Goal: Information Seeking & Learning: Learn about a topic

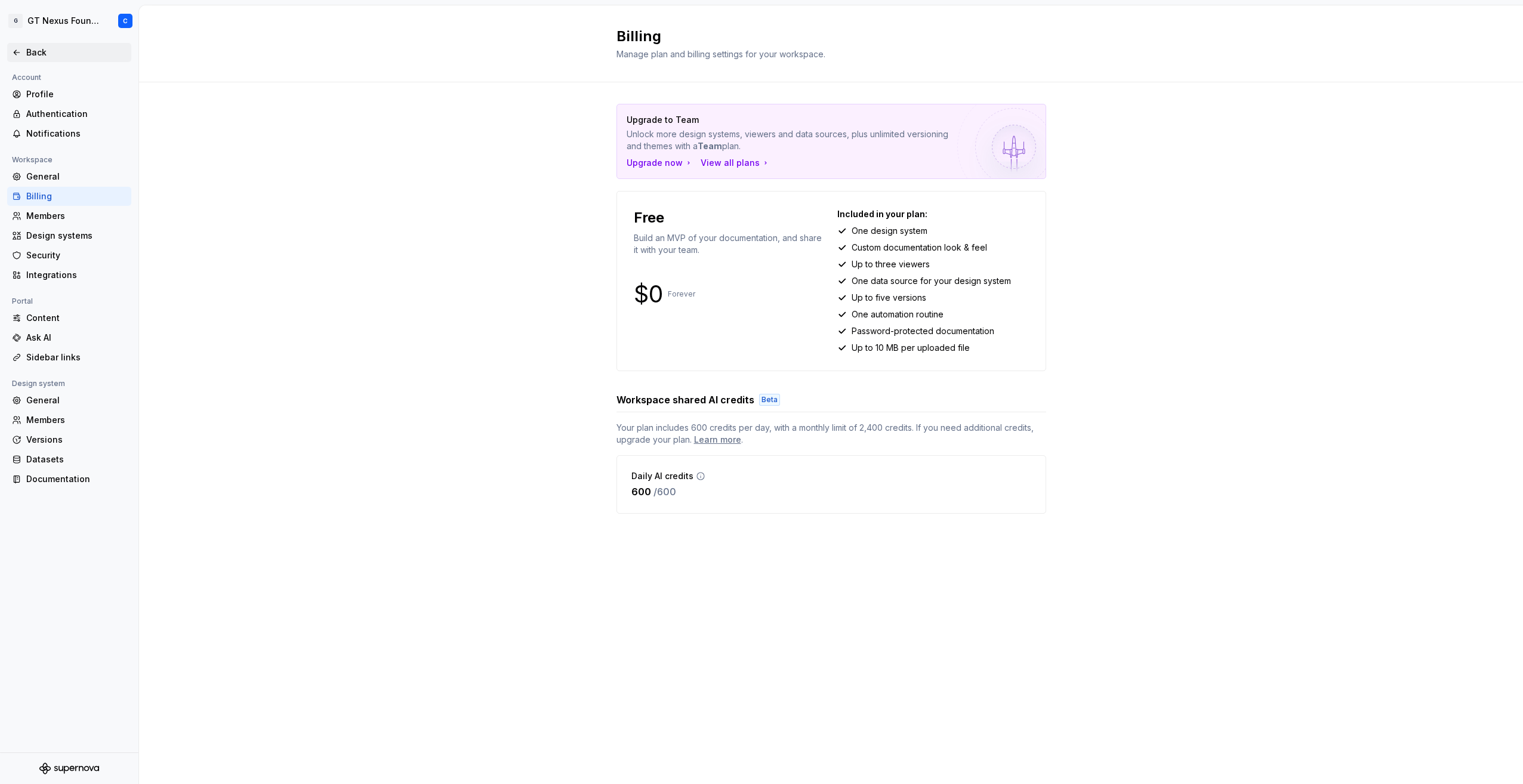
click at [29, 45] on div "Back" at bounding box center [69, 53] width 124 height 19
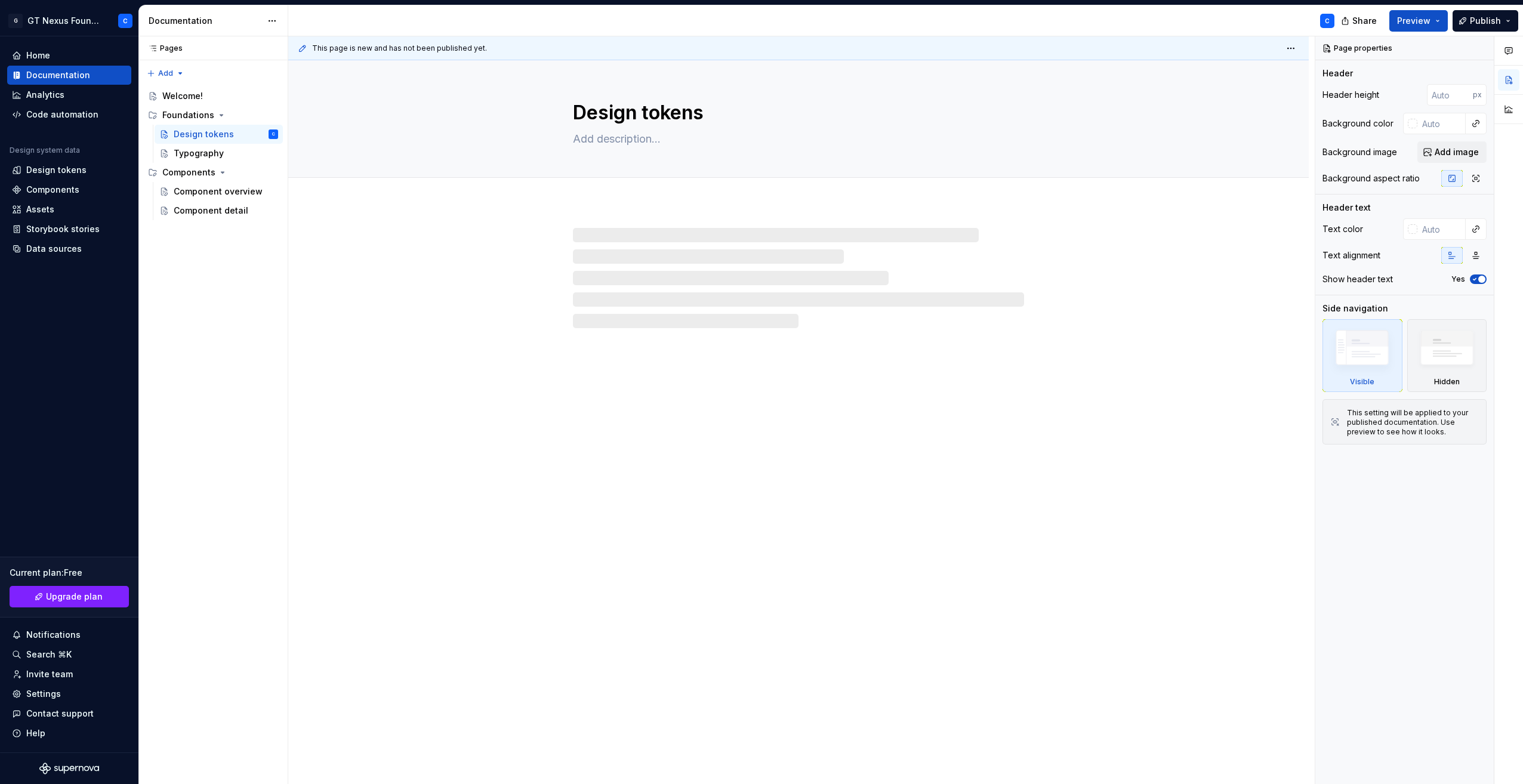
type textarea "*"
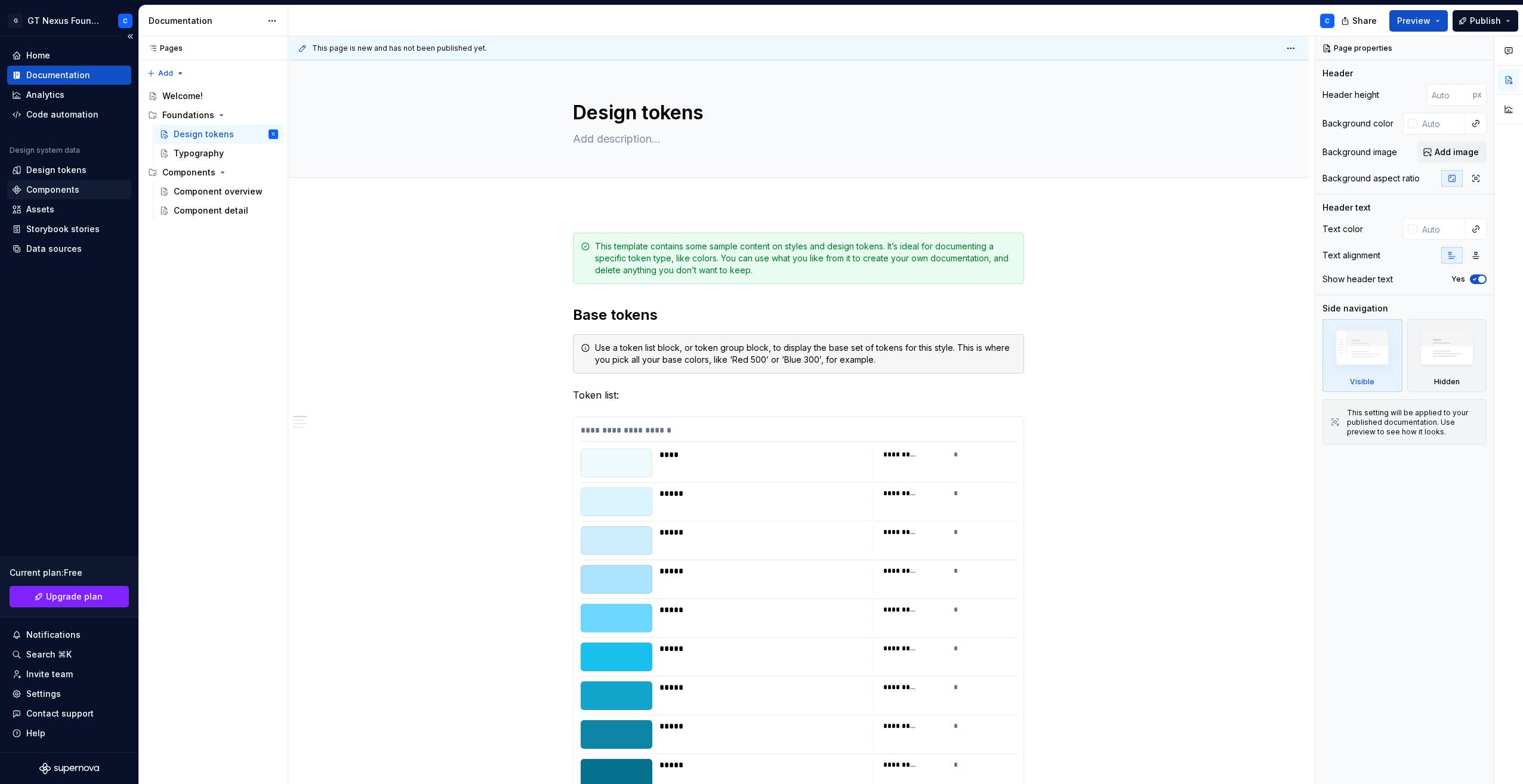
click at [60, 191] on div "Components" at bounding box center [53, 190] width 53 height 12
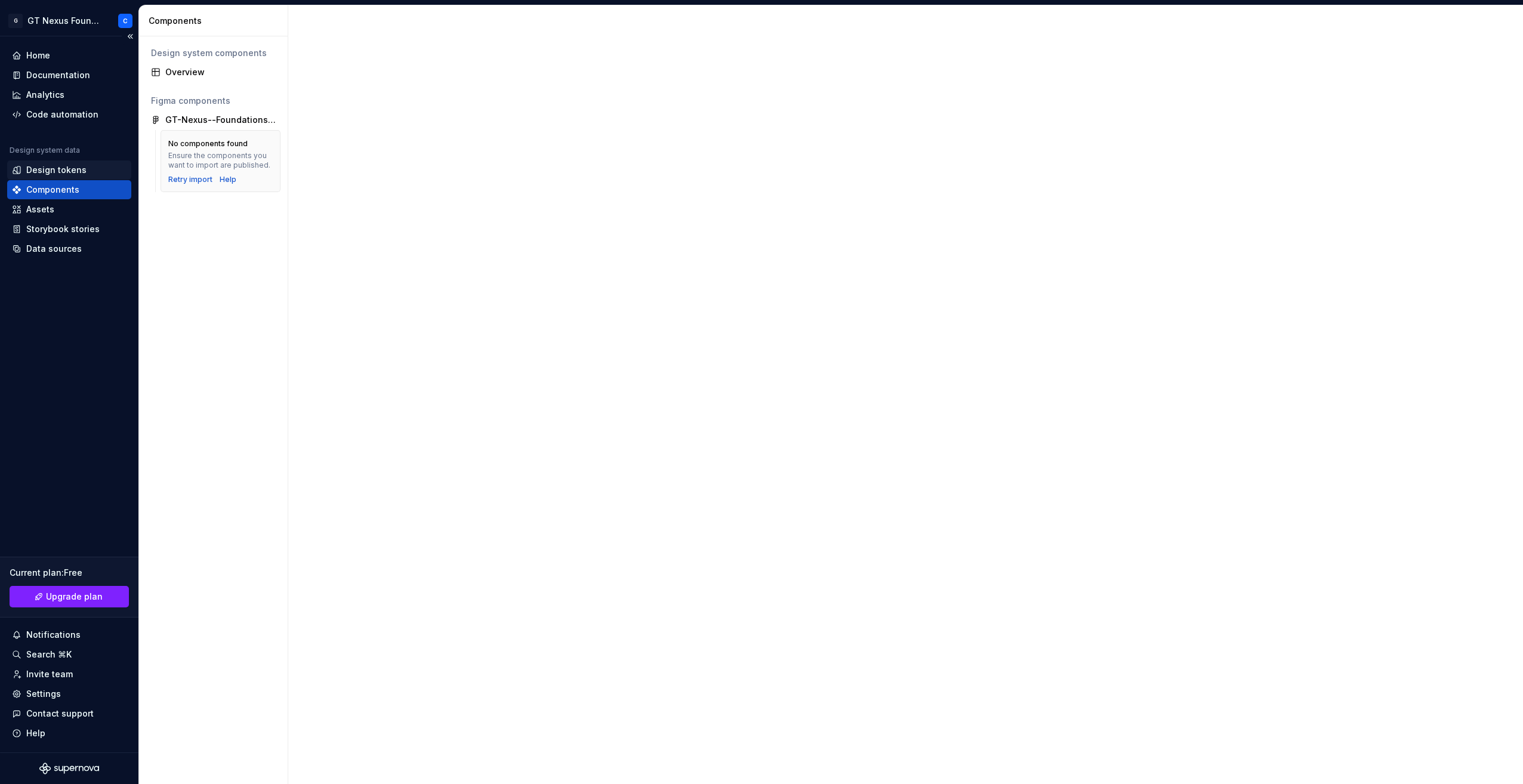
click at [56, 167] on div "Design tokens" at bounding box center [56, 170] width 60 height 12
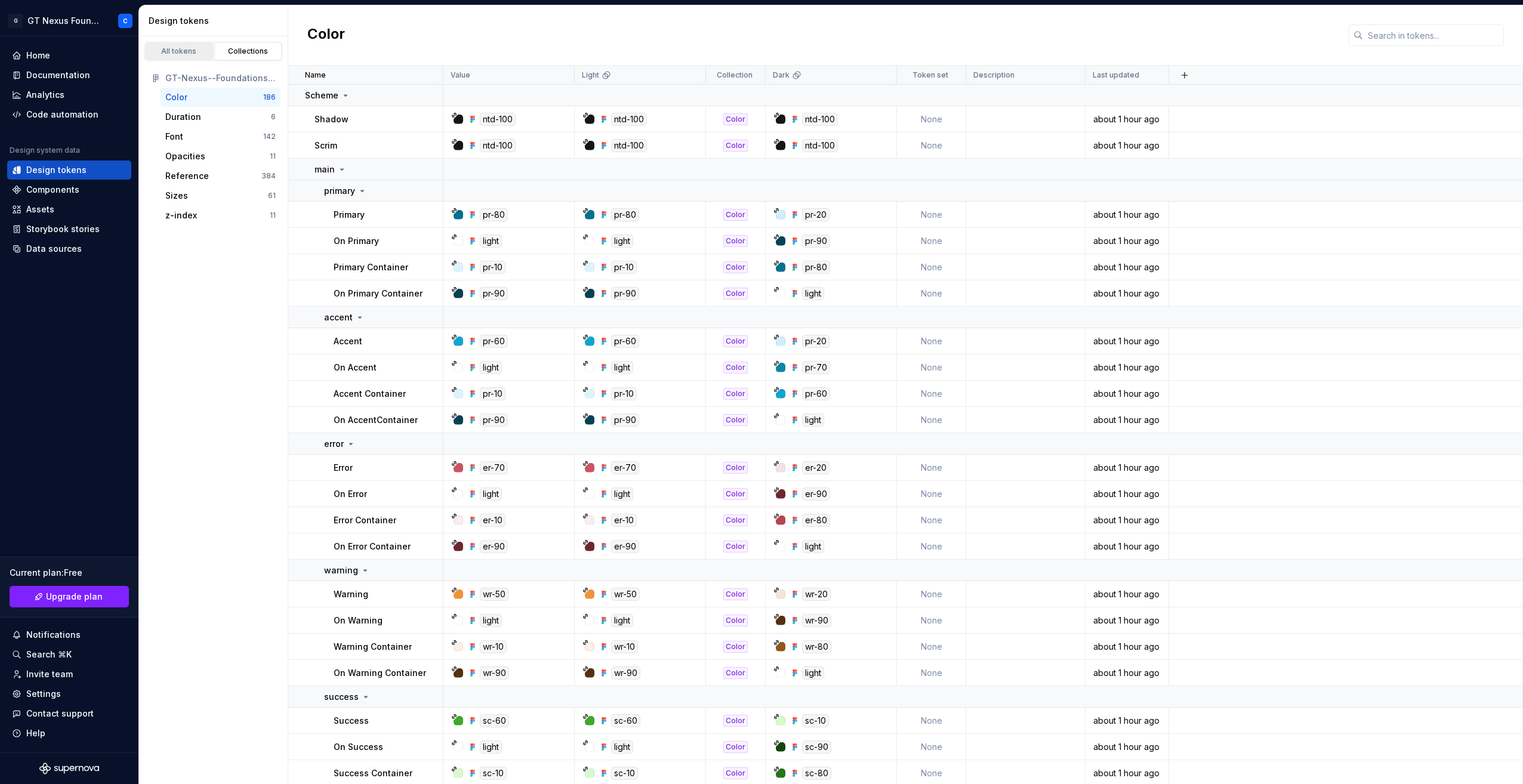
click at [190, 50] on div "All tokens" at bounding box center [179, 51] width 60 height 10
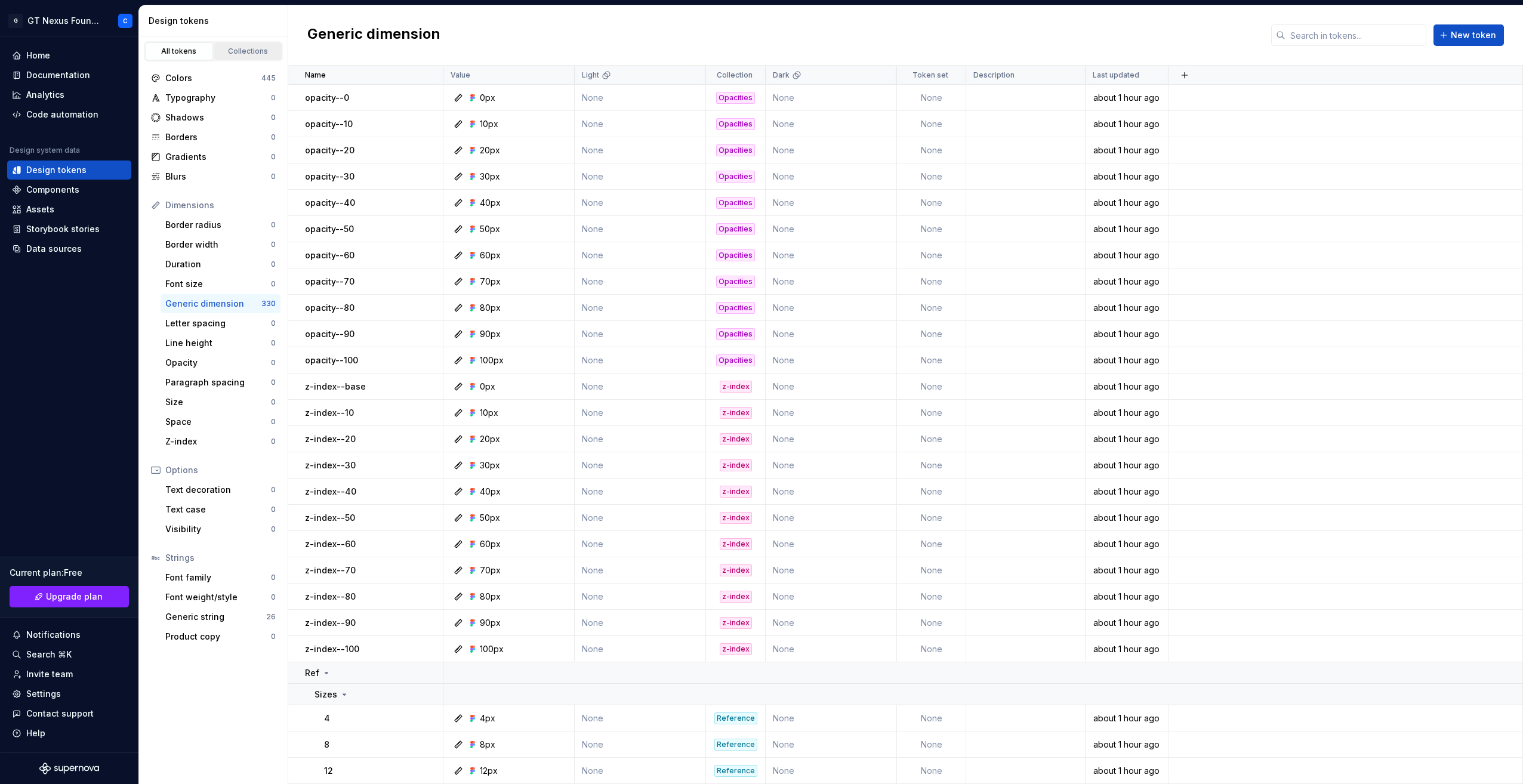
click at [232, 51] on div "Collections" at bounding box center [248, 51] width 60 height 10
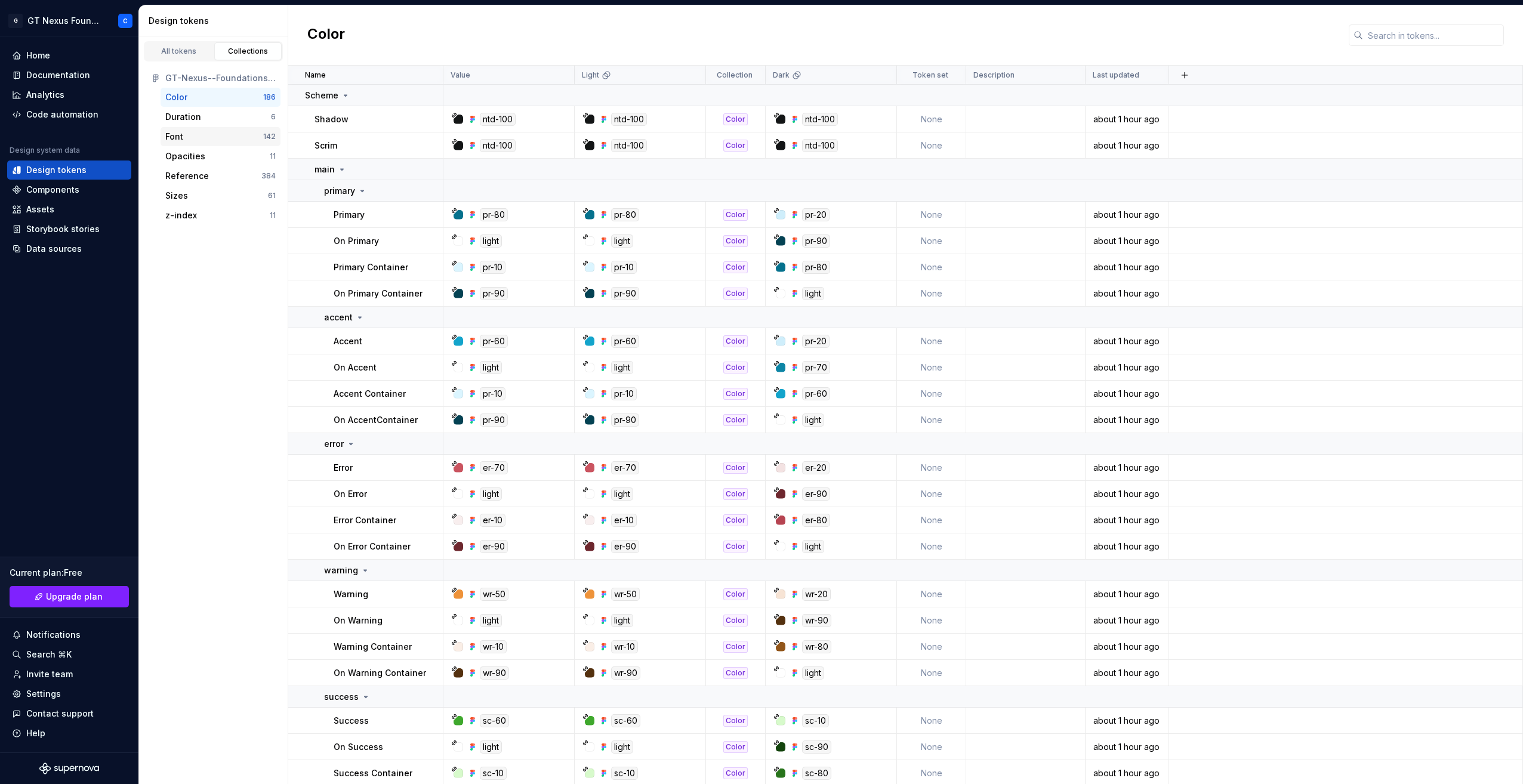
click at [178, 135] on div "Font" at bounding box center [174, 137] width 18 height 12
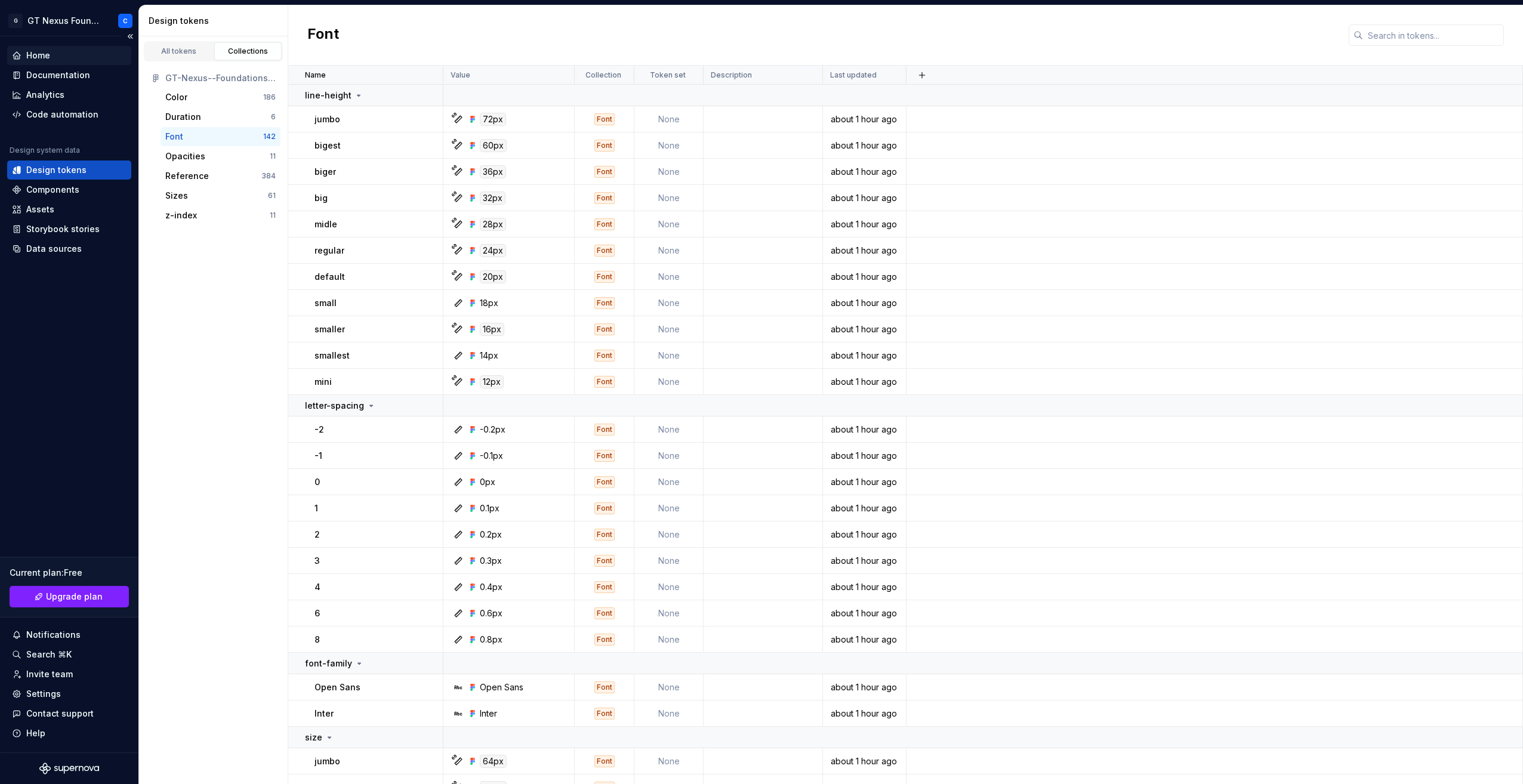
click at [50, 55] on div "Home" at bounding box center [38, 56] width 24 height 12
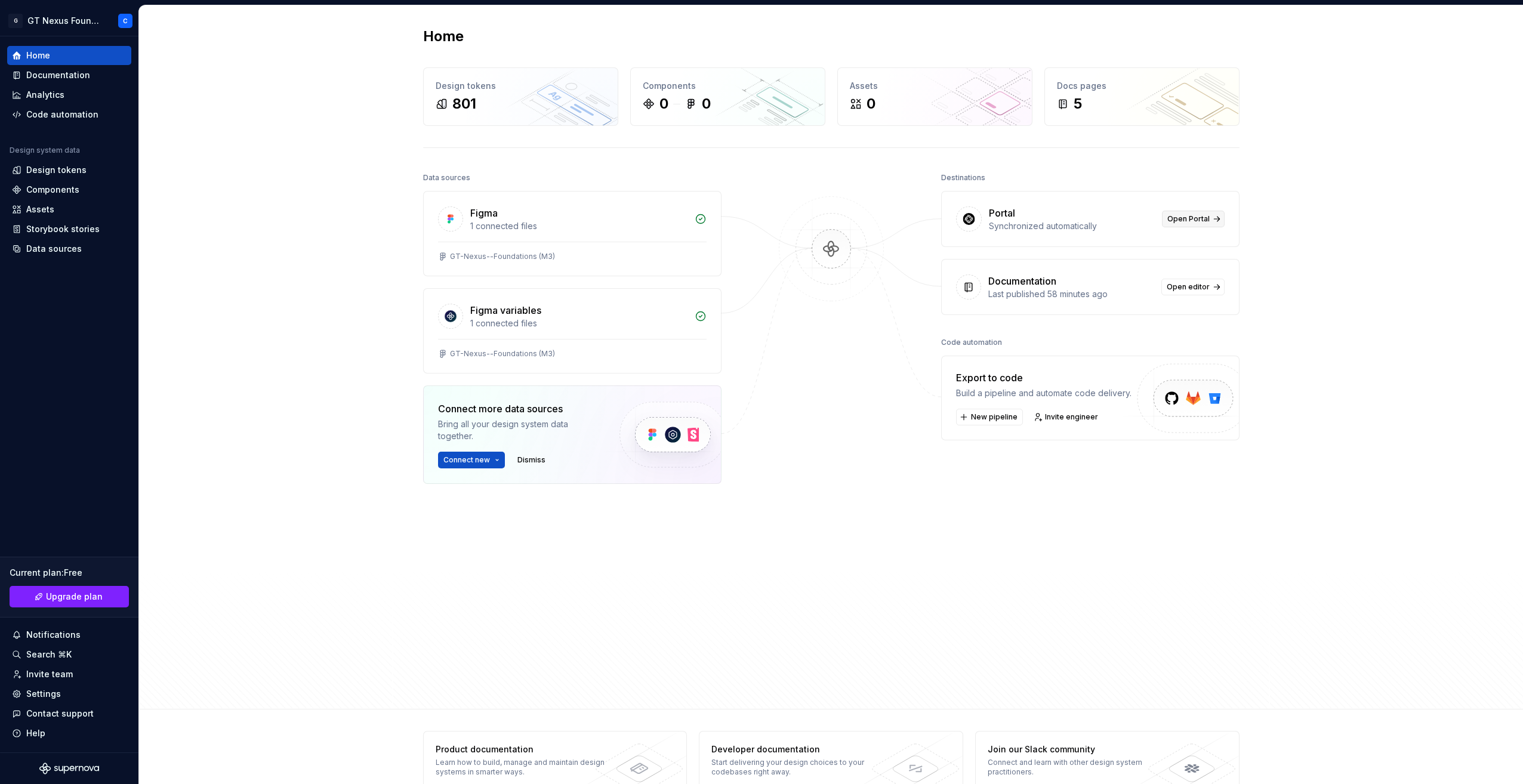
click at [1201, 219] on span "Open Portal" at bounding box center [1189, 219] width 42 height 10
